Goal: Find specific fact: Find specific page/section

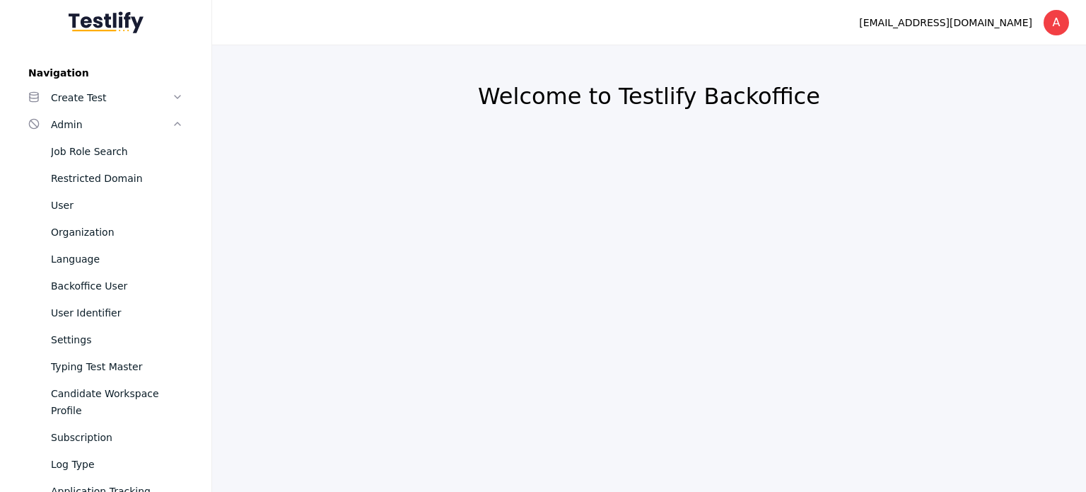
drag, startPoint x: 996, startPoint y: 211, endPoint x: 979, endPoint y: 223, distance: 20.4
click at [996, 211] on section "Welcome to Testlify Backoffice" at bounding box center [649, 268] width 874 height 446
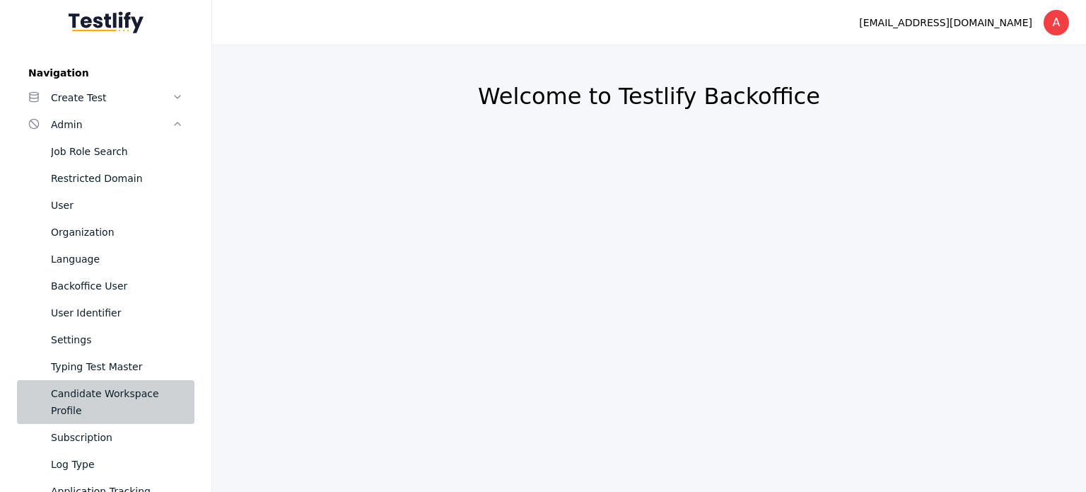
scroll to position [71, 0]
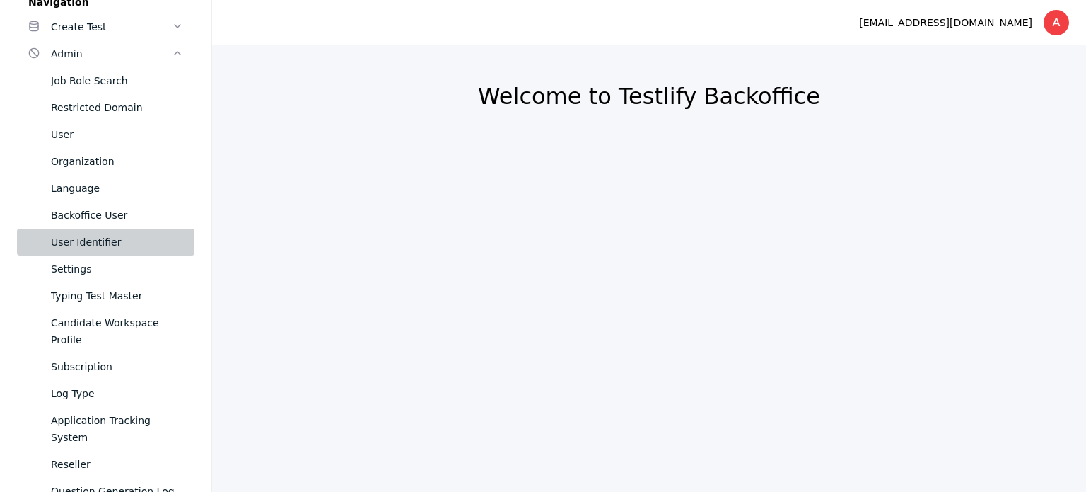
click at [136, 235] on div "User Identifier" at bounding box center [117, 241] width 132 height 17
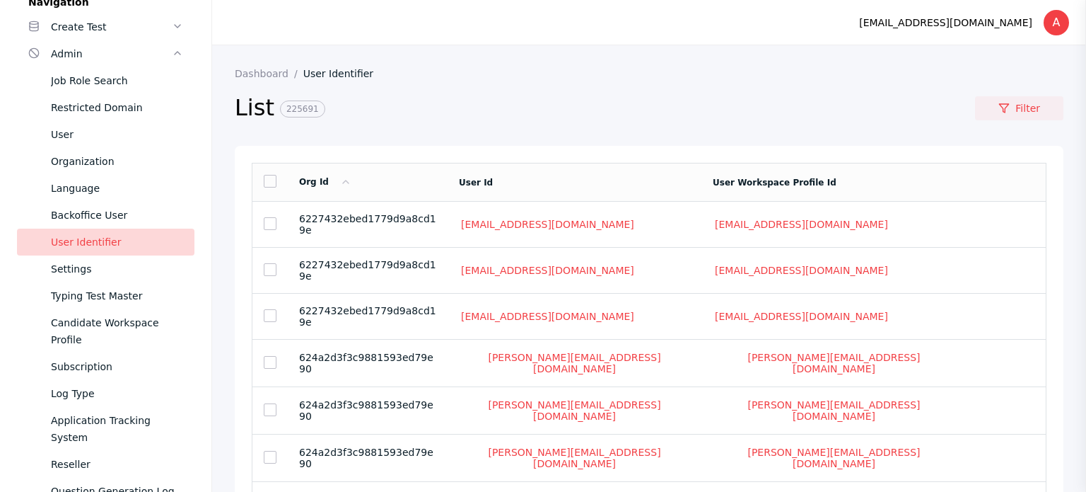
click at [1018, 106] on link "Filter" at bounding box center [1019, 108] width 88 height 24
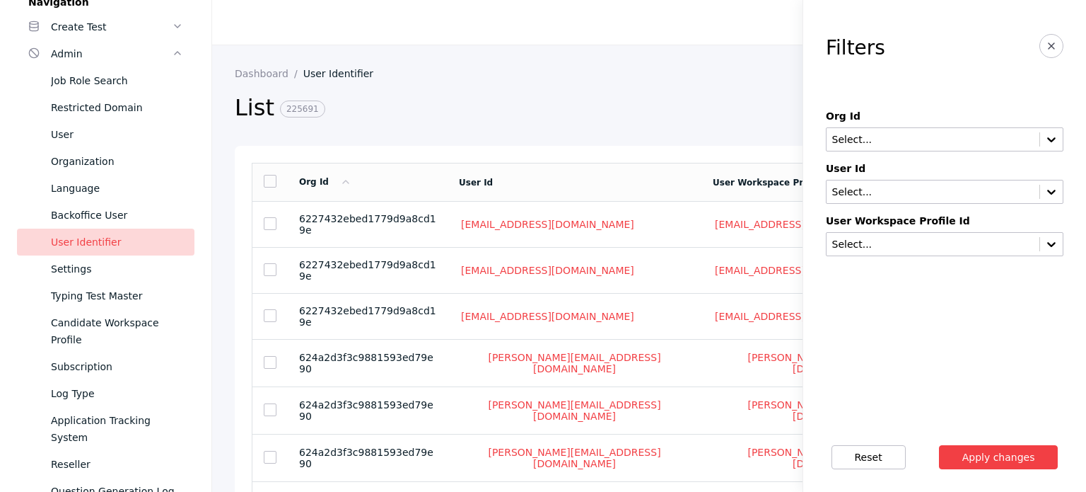
click at [892, 178] on div "User Id Select..." at bounding box center [945, 183] width 238 height 41
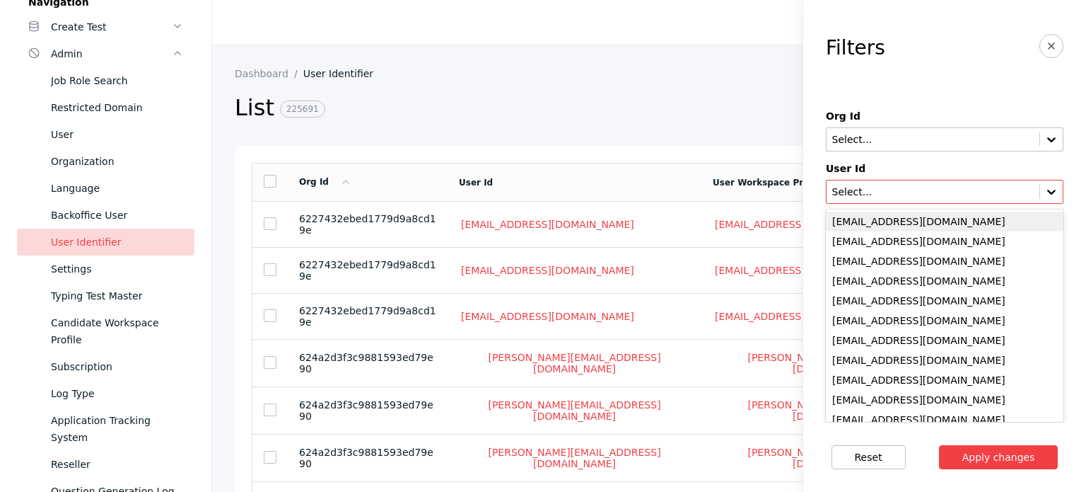
click at [890, 187] on input "text" at bounding box center [933, 192] width 204 height 11
paste input "**********"
type input "**********"
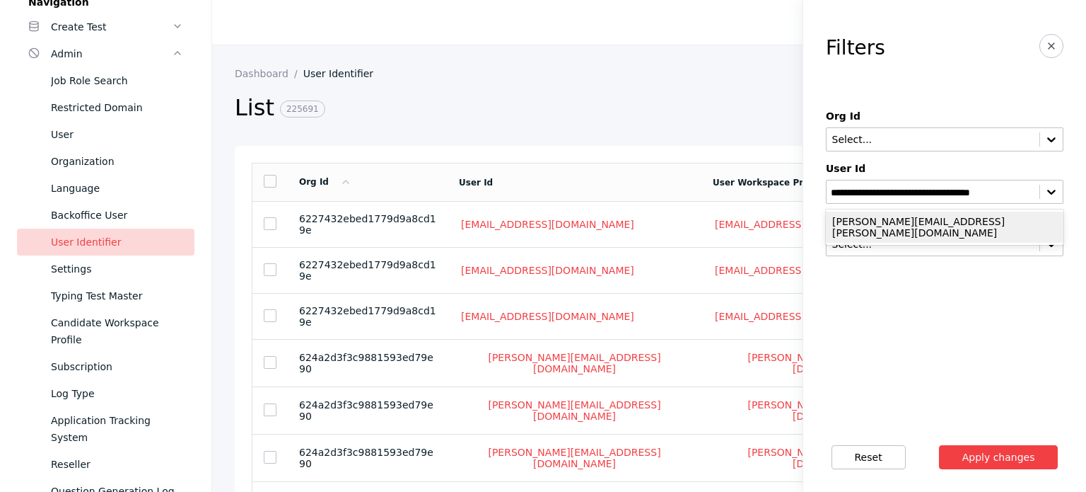
click at [892, 214] on div "[PERSON_NAME][EMAIL_ADDRESS][PERSON_NAME][DOMAIN_NAME]" at bounding box center [945, 226] width 238 height 31
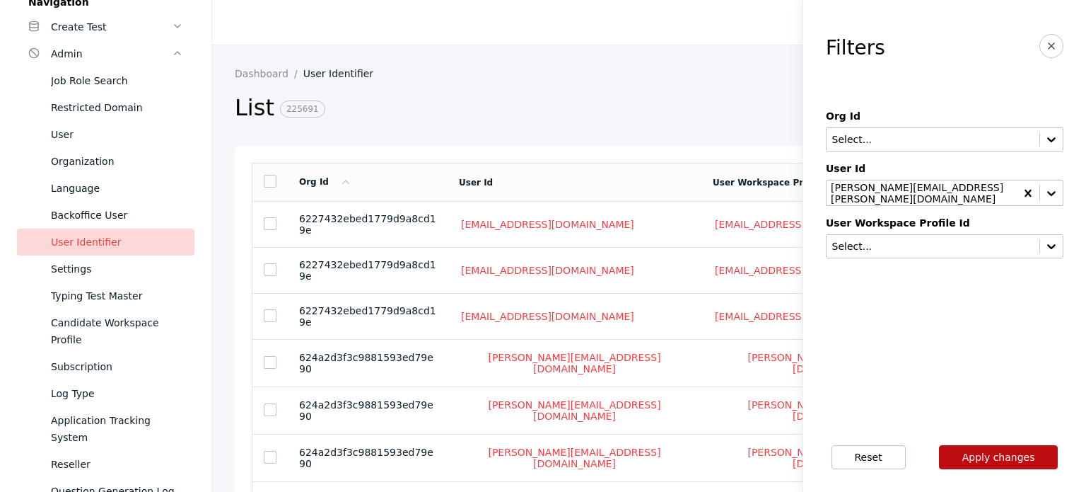
drag, startPoint x: 977, startPoint y: 452, endPoint x: 969, endPoint y: 450, distance: 8.1
click at [976, 452] on button "Apply changes" at bounding box center [999, 457] width 120 height 24
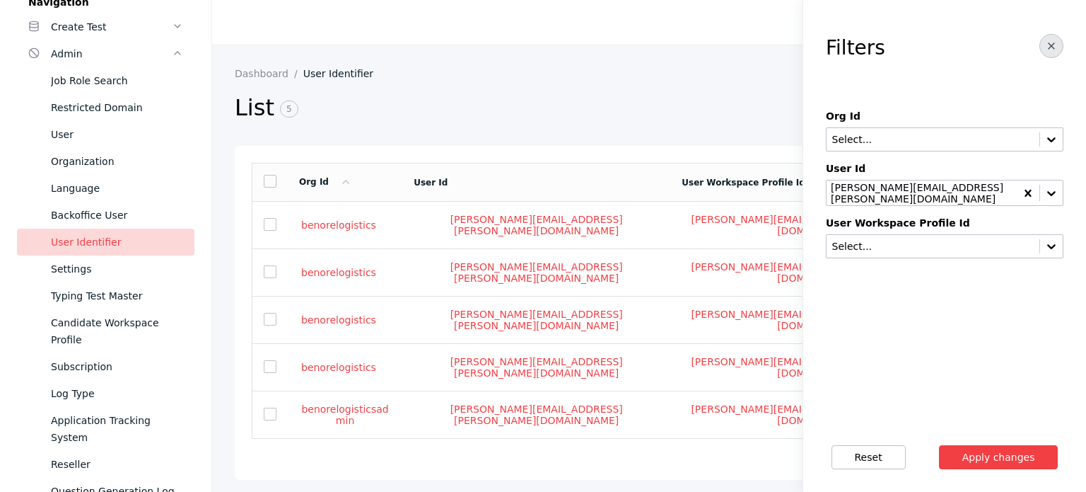
click at [1048, 42] on icon "button" at bounding box center [1051, 45] width 11 height 11
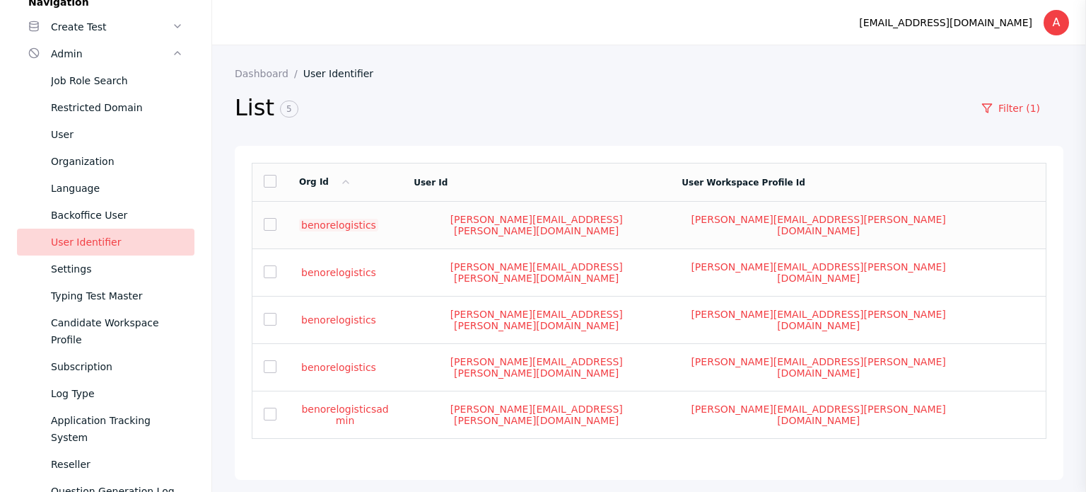
drag, startPoint x: 378, startPoint y: 227, endPoint x: 308, endPoint y: 223, distance: 69.4
click at [308, 223] on section "benorelogistics" at bounding box center [345, 225] width 92 height 13
click at [335, 219] on link "benorelogistics" at bounding box center [338, 225] width 79 height 13
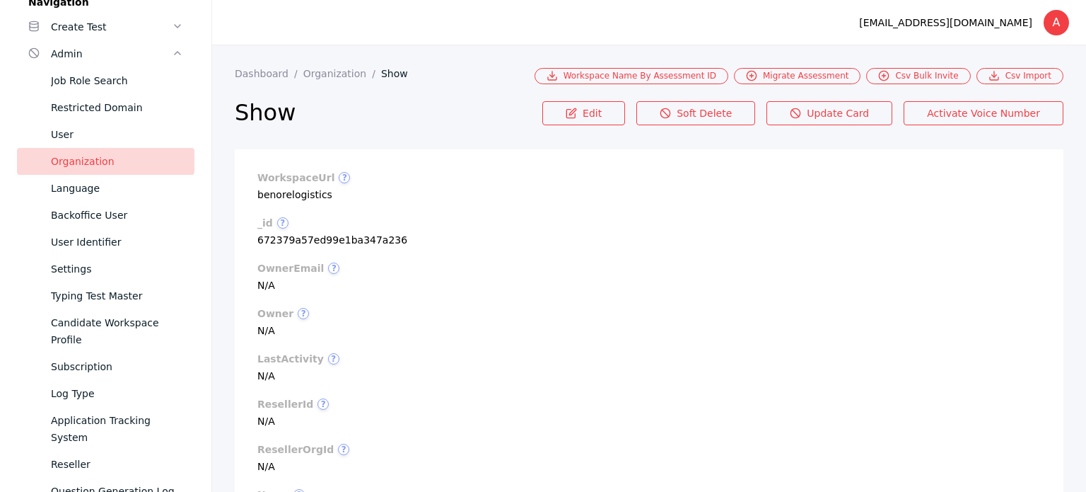
click at [307, 192] on section "workspaceUrl ? benorelogistics" at bounding box center [649, 186] width 784 height 28
copy section "benorelogistics"
drag, startPoint x: 1042, startPoint y: 194, endPoint x: 996, endPoint y: 194, distance: 46.7
